Goal: Check status: Check status

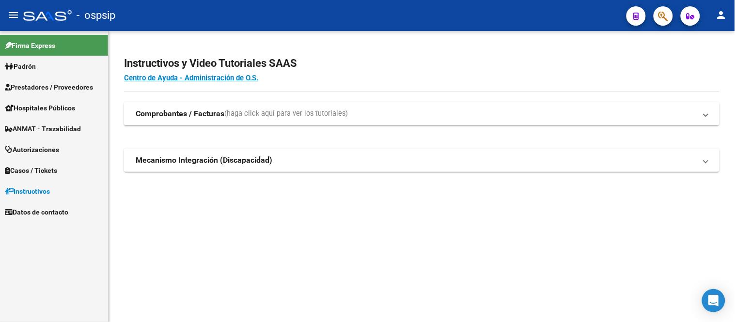
click at [55, 147] on span "Autorizaciones" at bounding box center [32, 149] width 54 height 11
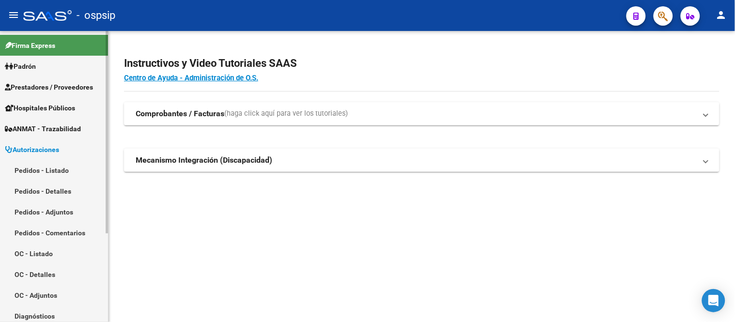
click at [56, 172] on link "Pedidos - Listado" at bounding box center [54, 170] width 108 height 21
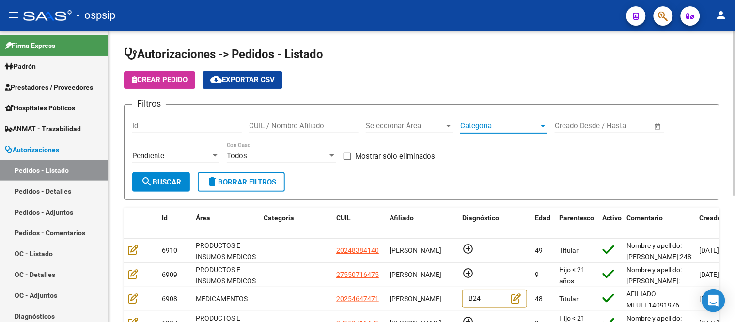
click at [486, 124] on span "Categoria" at bounding box center [499, 126] width 78 height 9
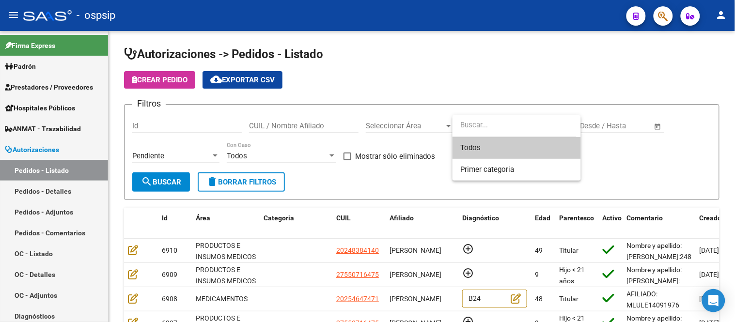
click at [246, 157] on div at bounding box center [367, 161] width 735 height 322
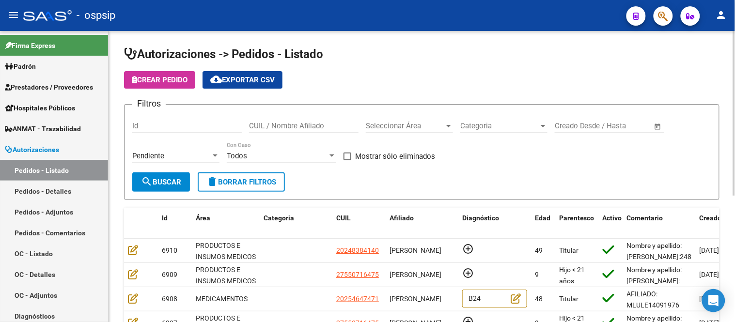
click at [247, 157] on div "Todos" at bounding box center [277, 156] width 101 height 9
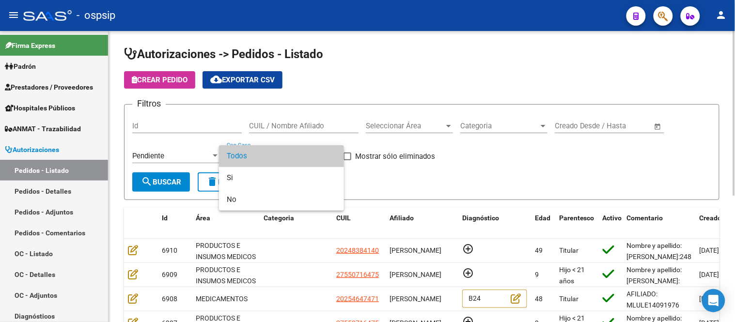
click at [150, 153] on div at bounding box center [367, 161] width 735 height 322
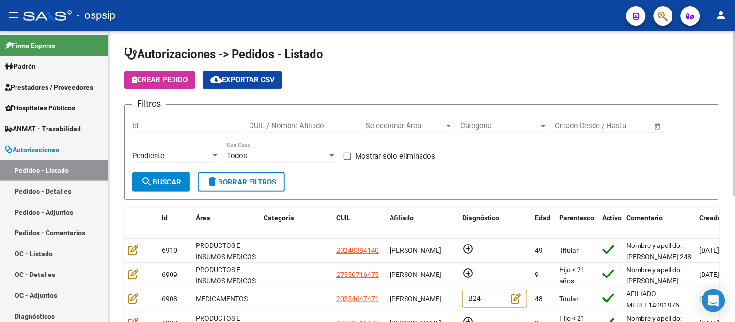
click at [173, 181] on span "search Buscar" at bounding box center [161, 182] width 40 height 9
click at [472, 122] on span "Categoria" at bounding box center [499, 126] width 78 height 9
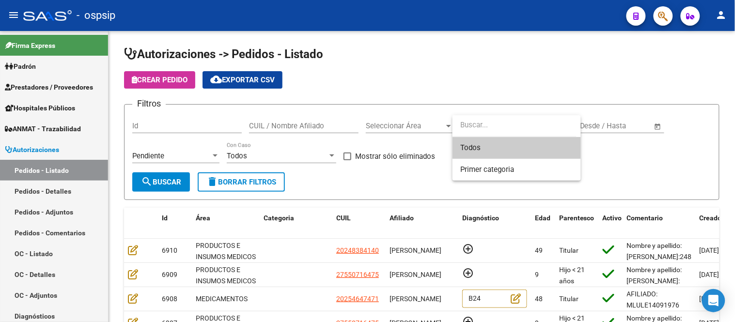
click at [403, 123] on div at bounding box center [367, 161] width 735 height 322
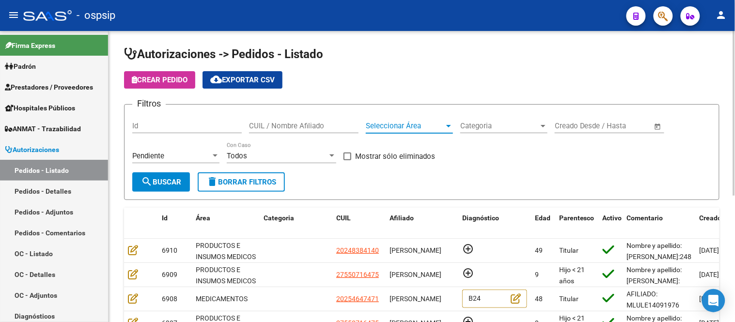
click at [404, 126] on span "Seleccionar Área" at bounding box center [405, 126] width 78 height 9
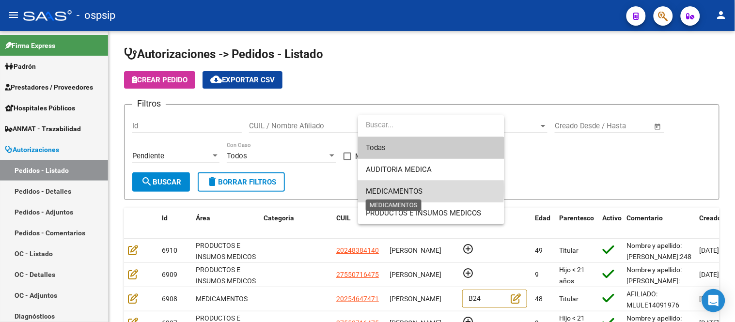
click at [410, 189] on span "MEDICAMENTOS" at bounding box center [394, 191] width 57 height 9
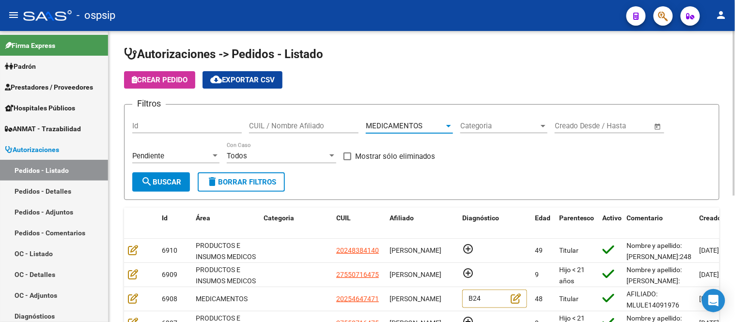
click at [172, 181] on span "search Buscar" at bounding box center [161, 182] width 40 height 9
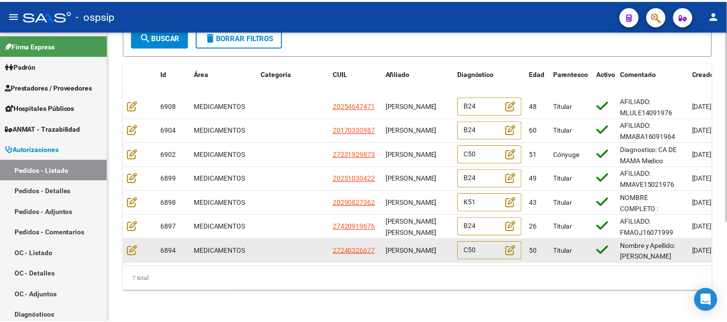
scroll to position [0, 0]
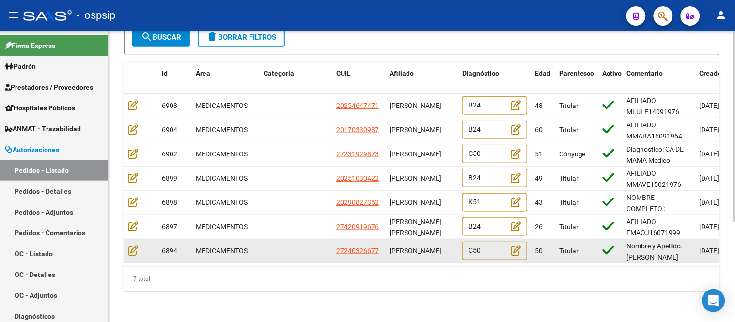
drag, startPoint x: 386, startPoint y: 239, endPoint x: 422, endPoint y: 252, distance: 37.7
click at [422, 252] on datatable-body-cell "[PERSON_NAME]" at bounding box center [421, 251] width 73 height 24
copy span "[PERSON_NAME]"
click at [132, 239] on datatable-body-cell at bounding box center [141, 251] width 34 height 24
click at [131, 246] on icon at bounding box center [133, 250] width 10 height 11
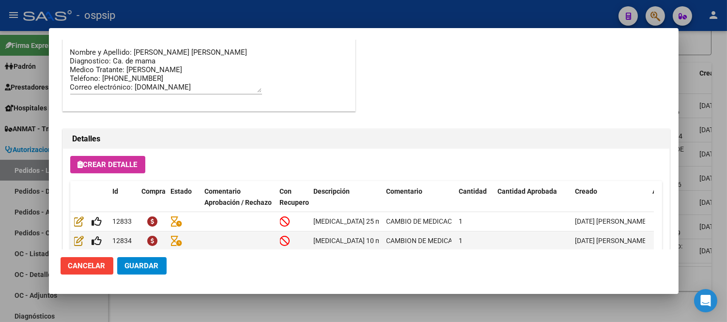
scroll to position [645, 0]
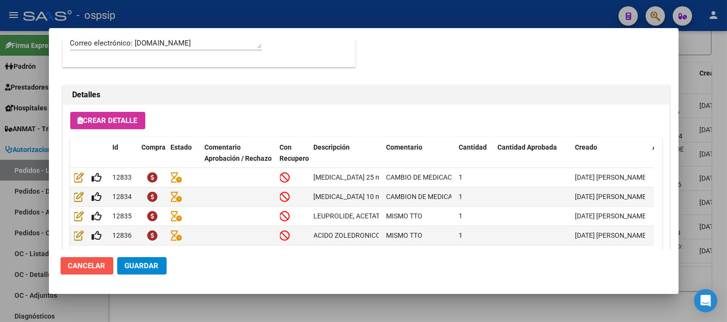
click at [90, 264] on span "Cancelar" at bounding box center [86, 265] width 37 height 9
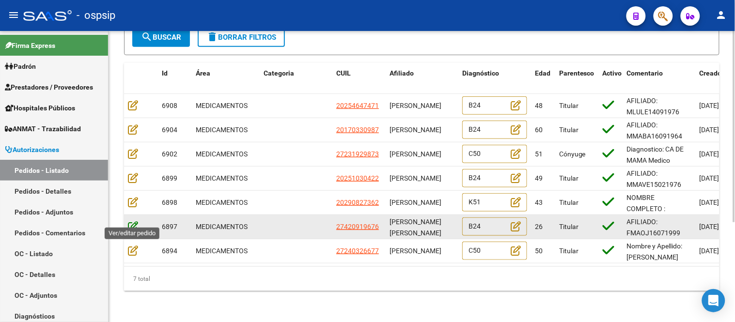
click at [132, 221] on icon at bounding box center [133, 226] width 10 height 11
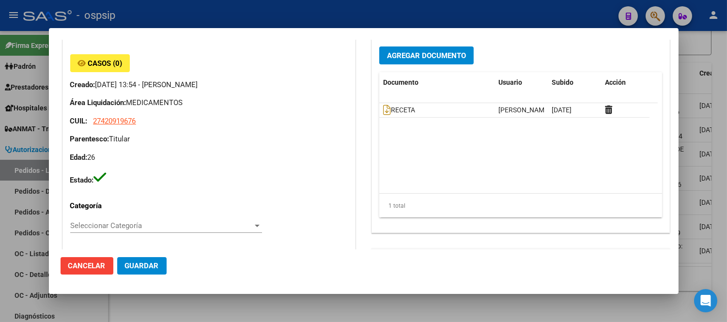
scroll to position [224, 0]
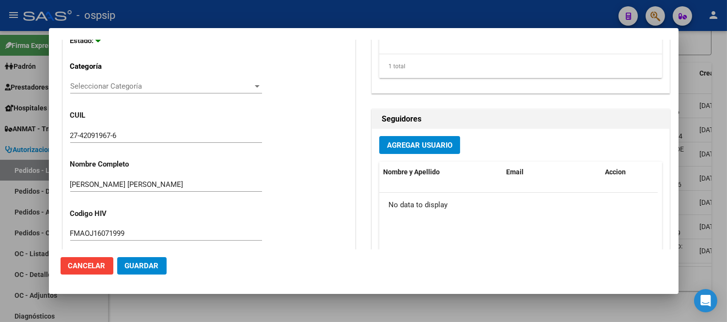
click at [183, 181] on input "[PERSON_NAME] [PERSON_NAME]" at bounding box center [166, 184] width 192 height 9
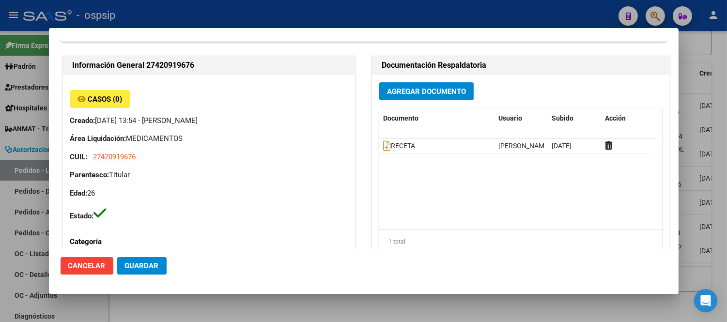
scroll to position [9, 0]
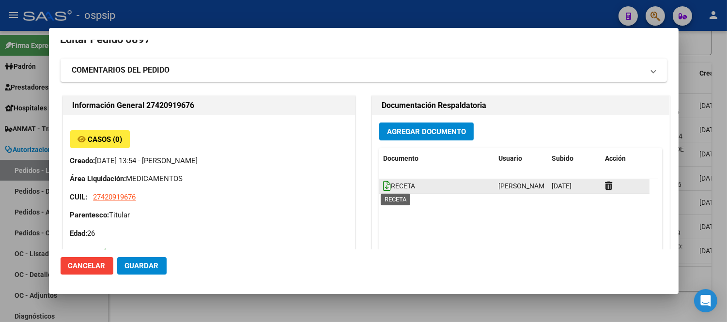
click at [384, 183] on icon at bounding box center [387, 186] width 8 height 11
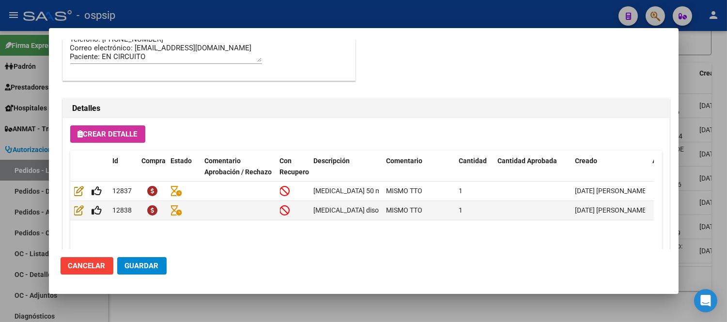
scroll to position [645, 0]
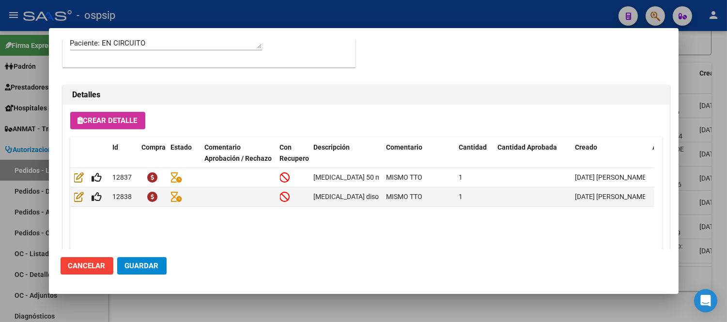
click at [94, 267] on span "Cancelar" at bounding box center [86, 265] width 37 height 9
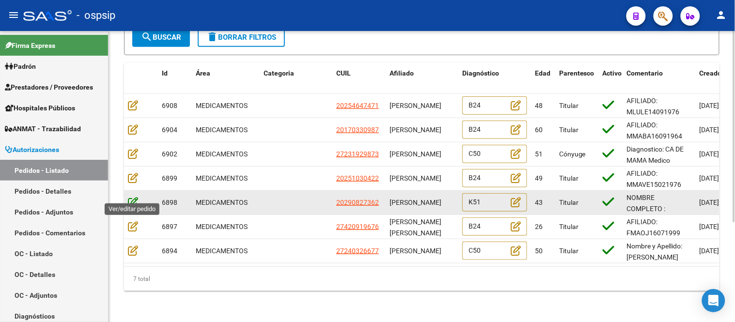
click at [137, 197] on icon at bounding box center [133, 202] width 10 height 11
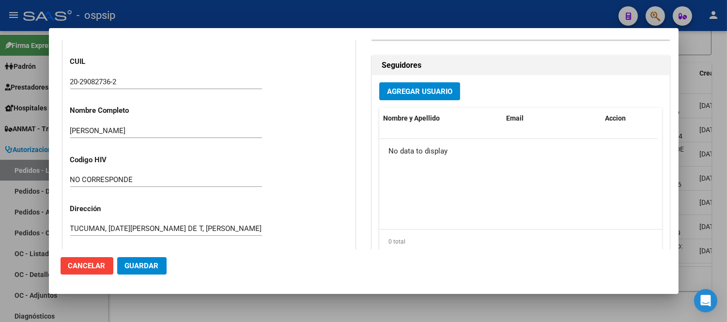
scroll to position [224, 0]
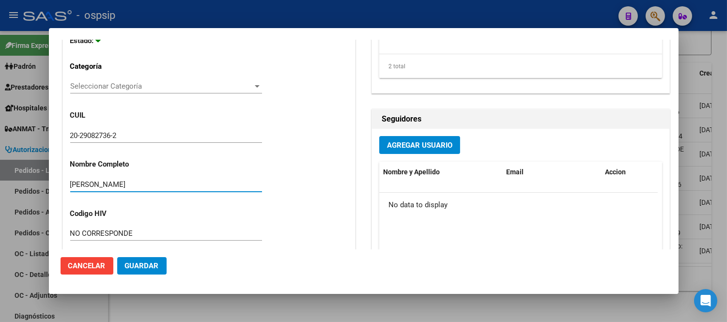
drag, startPoint x: 165, startPoint y: 183, endPoint x: 69, endPoint y: 185, distance: 95.4
click at [69, 185] on div "Casos (0) Creado: [DATE] 14:05 - [PERSON_NAME] Área Liquidación: MEDICAMENTOS C…" at bounding box center [209, 194] width 292 height 588
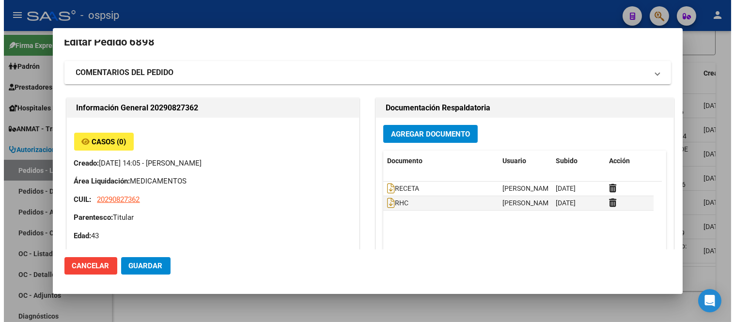
scroll to position [0, 0]
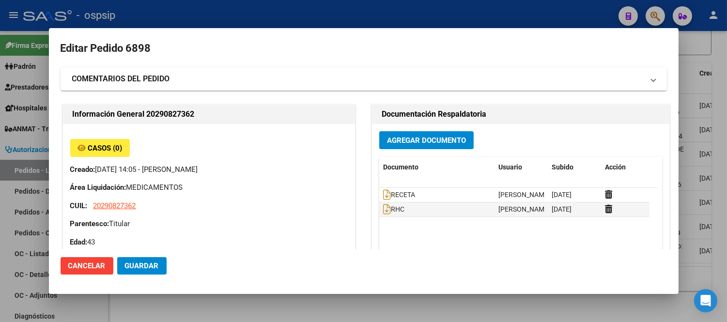
click at [76, 265] on span "Cancelar" at bounding box center [86, 265] width 37 height 9
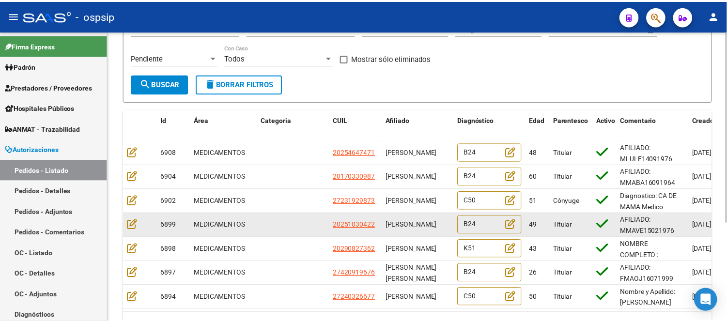
scroll to position [0, 0]
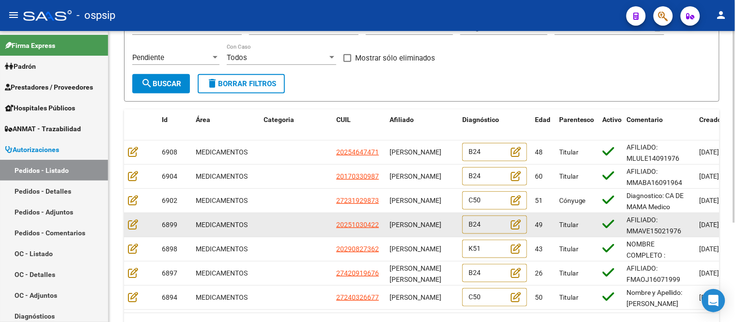
drag, startPoint x: 389, startPoint y: 216, endPoint x: 425, endPoint y: 229, distance: 38.0
click at [425, 229] on div "[PERSON_NAME]" at bounding box center [421, 224] width 65 height 11
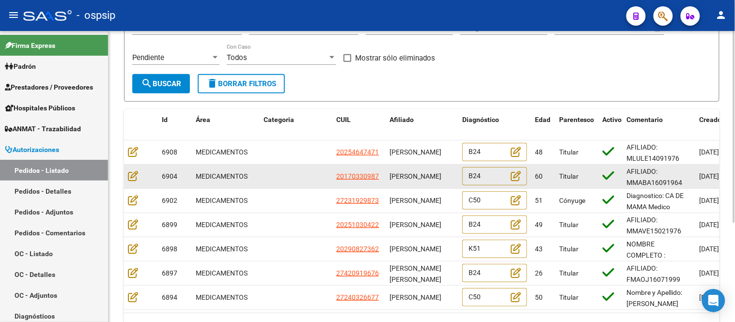
copy span "[PERSON_NAME]"
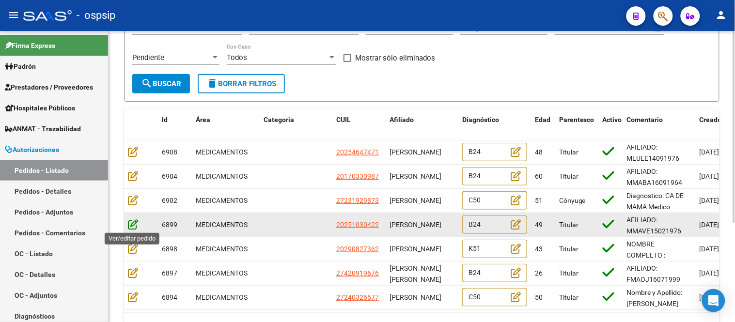
click at [134, 223] on icon at bounding box center [133, 224] width 10 height 11
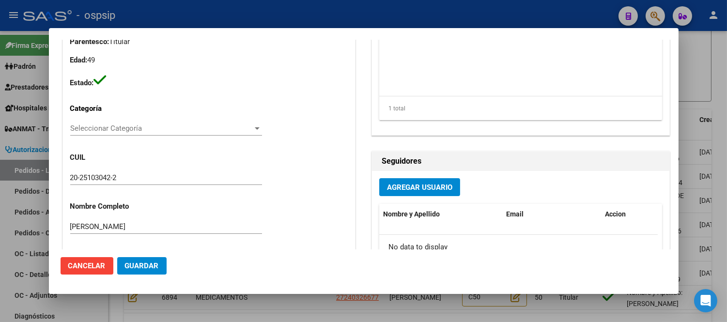
scroll to position [63, 0]
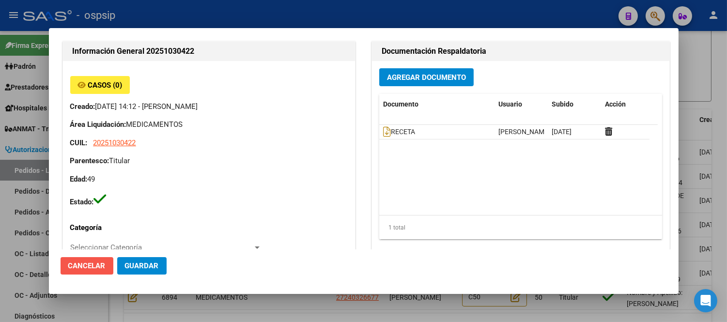
click at [93, 260] on button "Cancelar" at bounding box center [87, 265] width 53 height 17
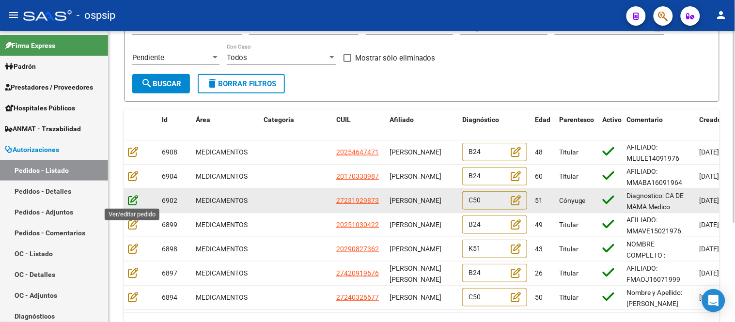
click at [135, 200] on icon at bounding box center [133, 200] width 10 height 11
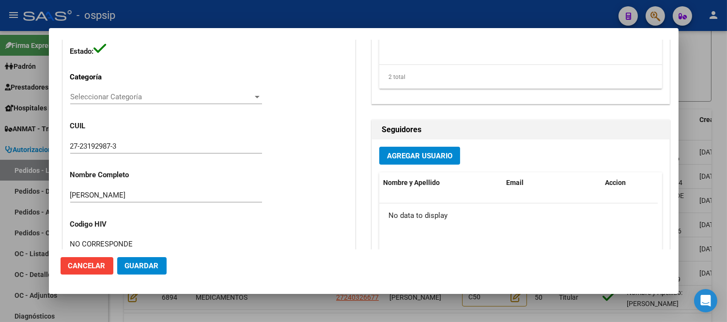
scroll to position [215, 0]
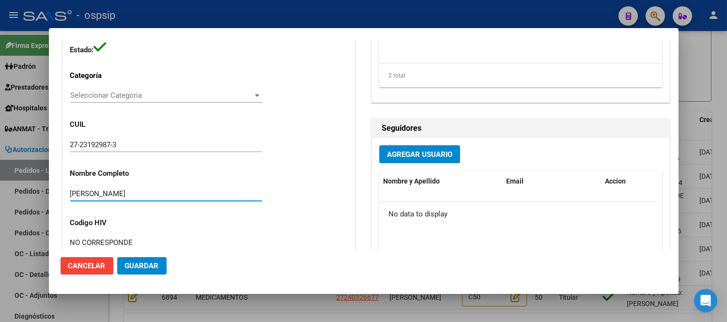
drag, startPoint x: 172, startPoint y: 191, endPoint x: 35, endPoint y: 187, distance: 137.1
click at [36, 187] on div "Editar Pedido 6902 COMENTARIOS DEL PEDIDO Escriba su comentario aquí. Enviar co…" at bounding box center [363, 161] width 727 height 322
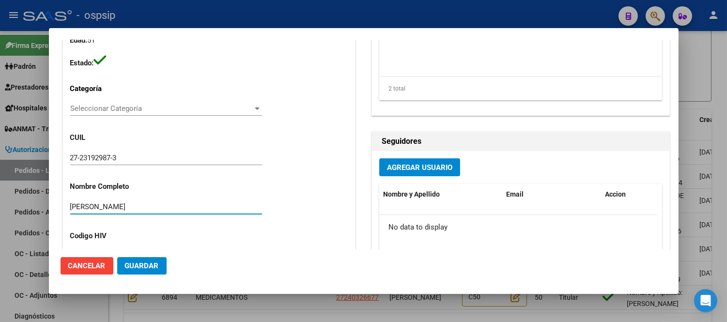
scroll to position [269, 0]
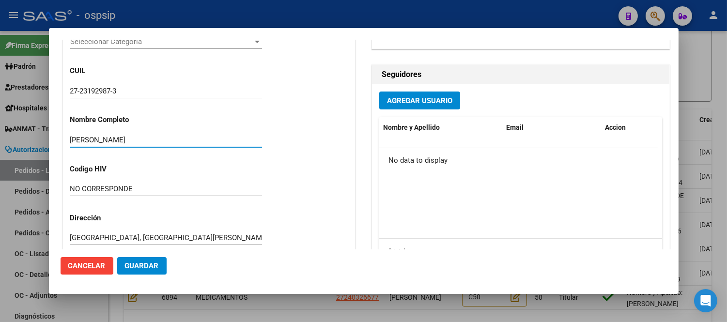
click at [99, 270] on button "Cancelar" at bounding box center [87, 265] width 53 height 17
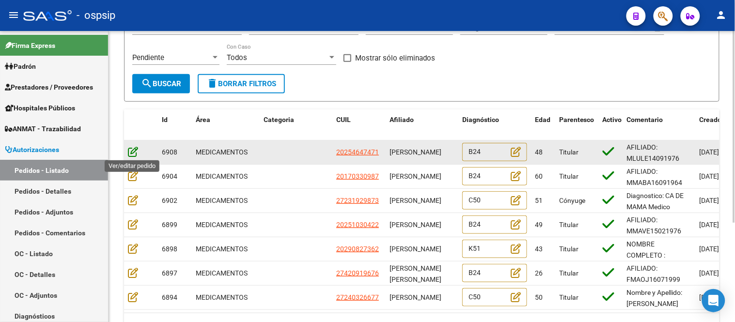
click at [137, 149] on icon at bounding box center [133, 151] width 10 height 11
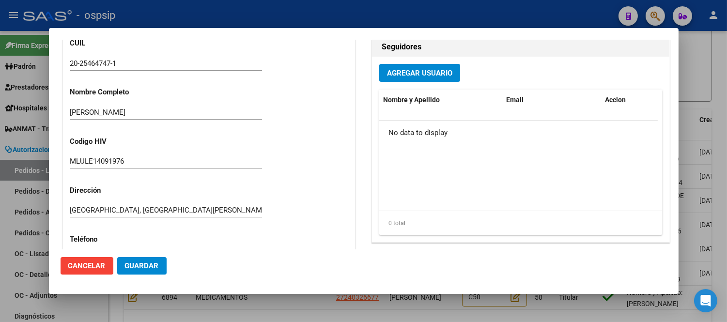
scroll to position [278, 0]
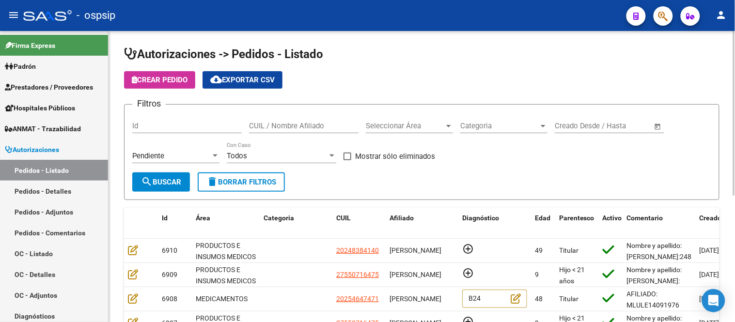
click at [288, 124] on input "CUIL / Nombre Afiliado" at bounding box center [303, 126] width 109 height 9
paste input "[PERSON_NAME]"
click at [151, 184] on mat-icon "search" at bounding box center [147, 182] width 12 height 12
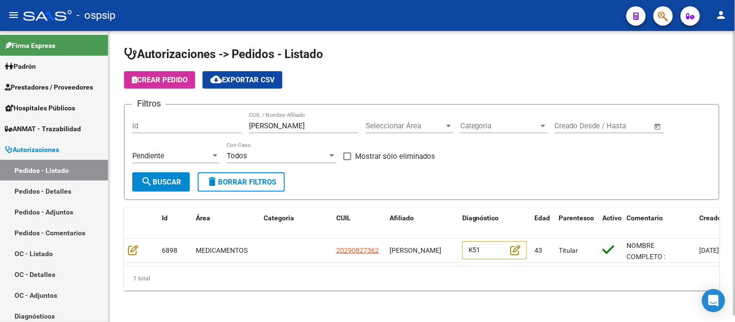
click at [172, 155] on div "Pendiente" at bounding box center [171, 156] width 78 height 9
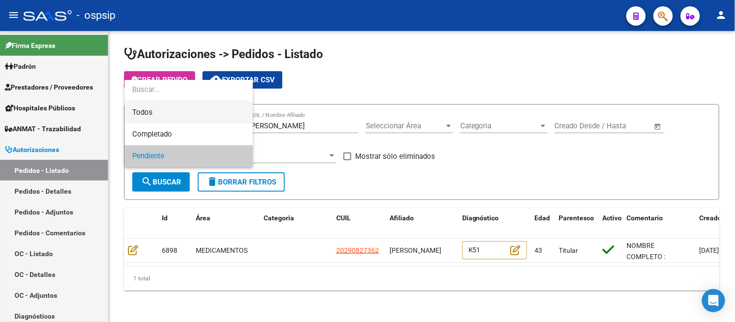
click at [158, 109] on span "Todos" at bounding box center [188, 113] width 113 height 22
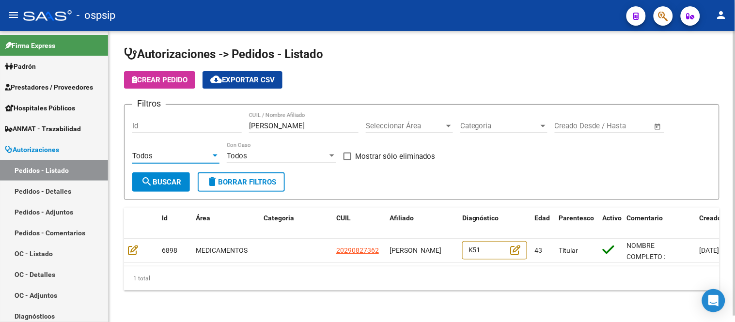
click at [147, 184] on mat-icon "search" at bounding box center [147, 182] width 12 height 12
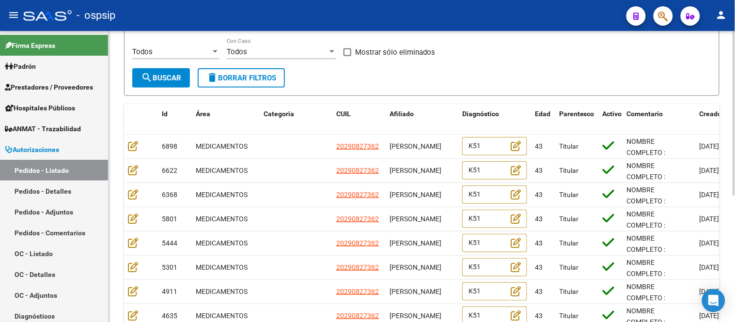
scroll to position [107, 0]
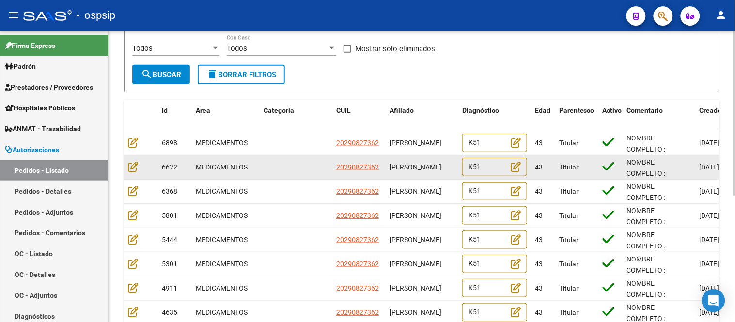
click at [551, 173] on datatable-body-cell "43" at bounding box center [543, 167] width 24 height 24
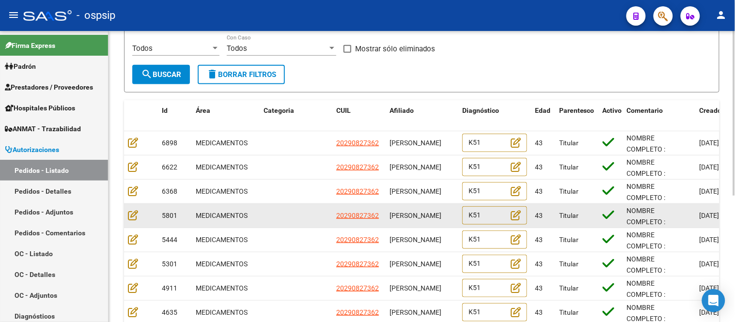
click at [286, 217] on datatable-body-cell at bounding box center [296, 216] width 73 height 24
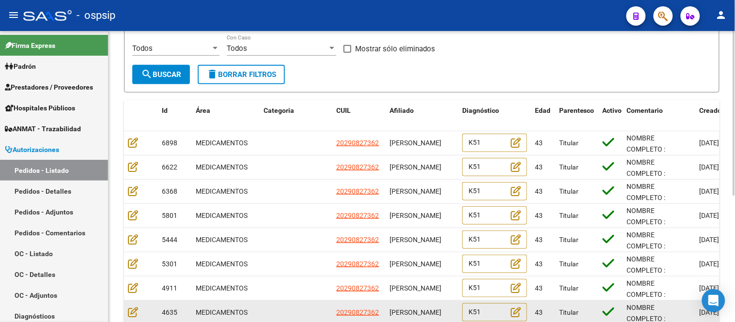
click at [266, 306] on datatable-body-cell at bounding box center [296, 313] width 73 height 24
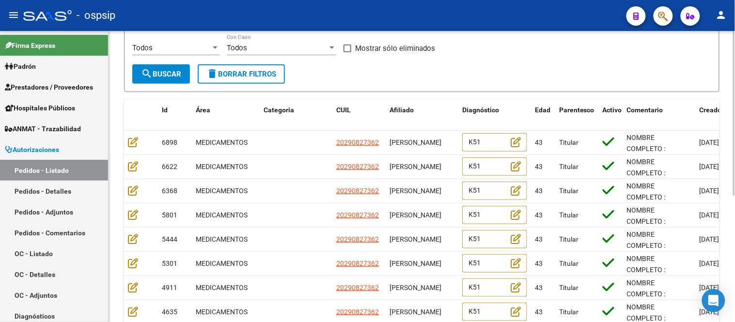
scroll to position [0, 0]
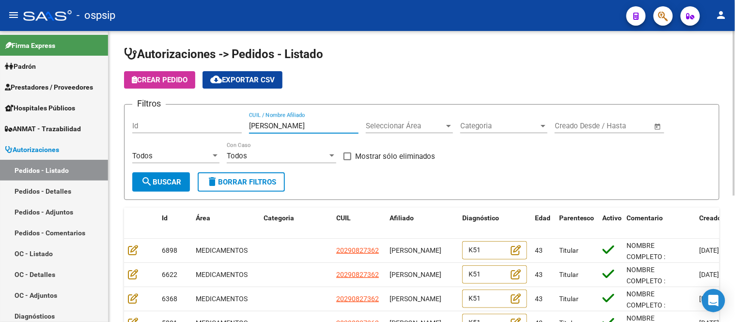
drag, startPoint x: 325, startPoint y: 123, endPoint x: 216, endPoint y: 128, distance: 108.5
click at [222, 128] on div "Filtros Id JULIO DIEGO CARDOZO CUIL / Nombre Afiliado Seleccionar Área Seleccio…" at bounding box center [421, 142] width 579 height 60
paste input "[PERSON_NAME]"
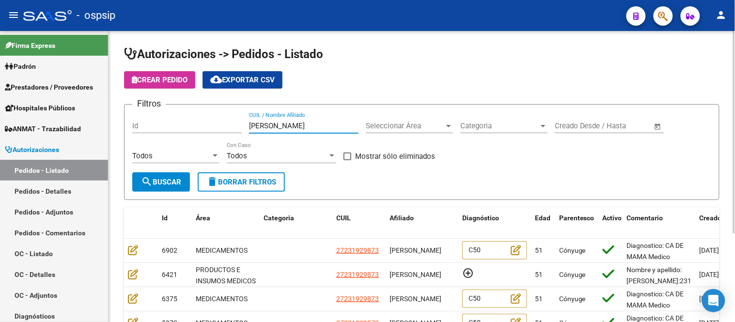
drag, startPoint x: 344, startPoint y: 129, endPoint x: 293, endPoint y: 129, distance: 50.4
click at [293, 129] on input "[PERSON_NAME]" at bounding box center [303, 126] width 109 height 9
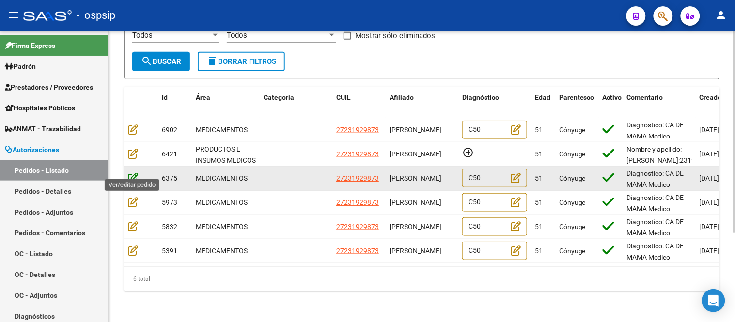
type input "[PERSON_NAME]"
click at [133, 172] on icon at bounding box center [133, 177] width 10 height 11
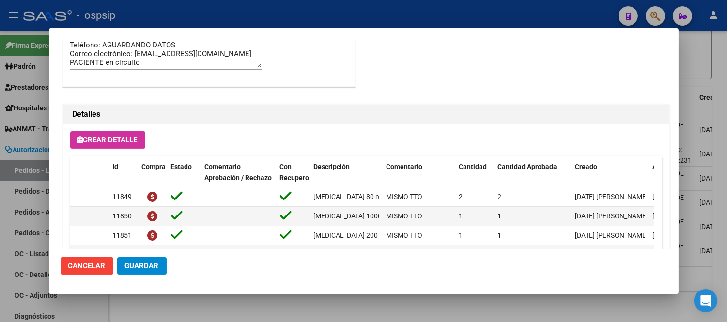
scroll to position [645, 0]
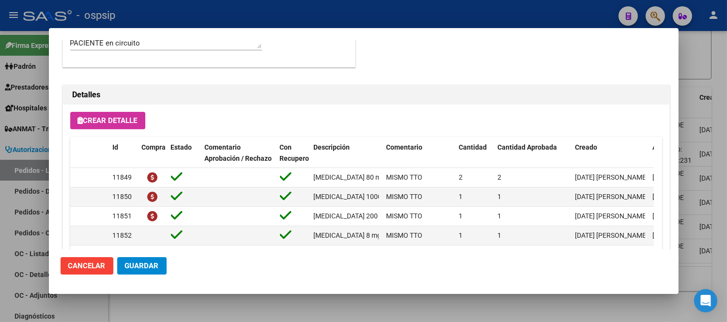
click at [362, 257] on mat-dialog-actions "Cancelar Guardar" at bounding box center [364, 265] width 606 height 33
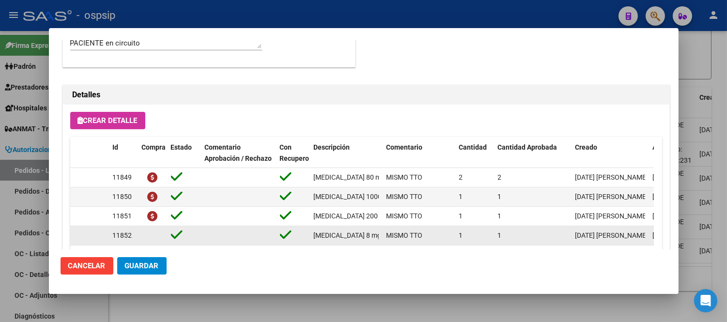
click at [432, 238] on div "MISMO TTO" at bounding box center [418, 235] width 65 height 11
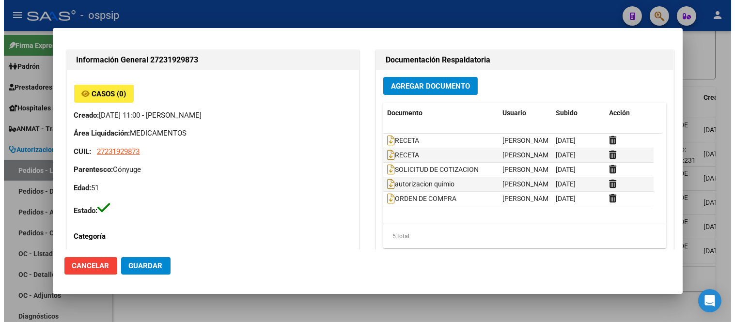
scroll to position [9, 0]
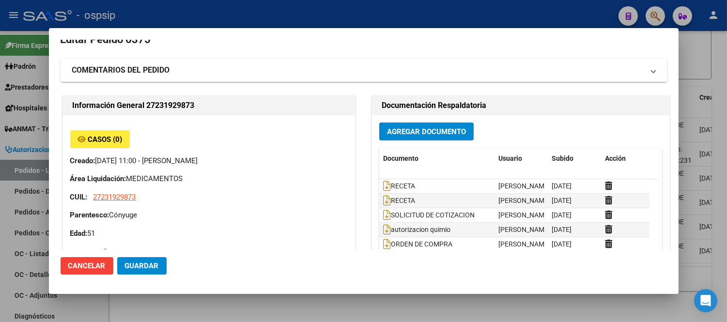
click at [97, 265] on span "Cancelar" at bounding box center [86, 265] width 37 height 9
